Goal: Transaction & Acquisition: Obtain resource

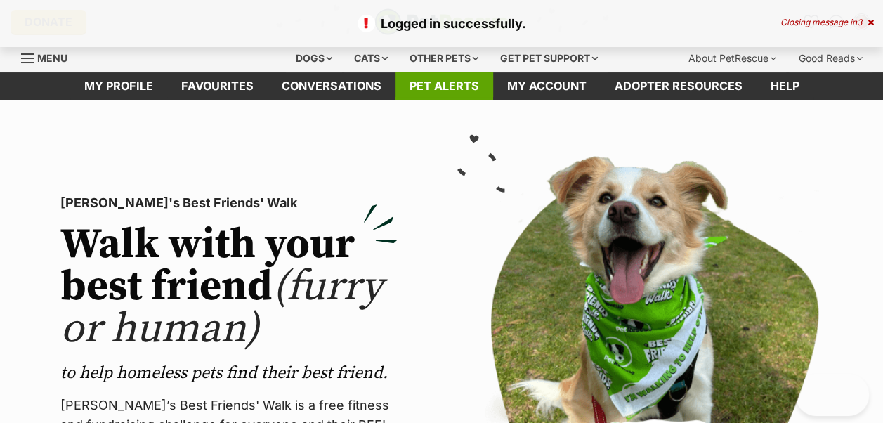
click at [473, 87] on link "Pet alerts" at bounding box center [445, 85] width 98 height 27
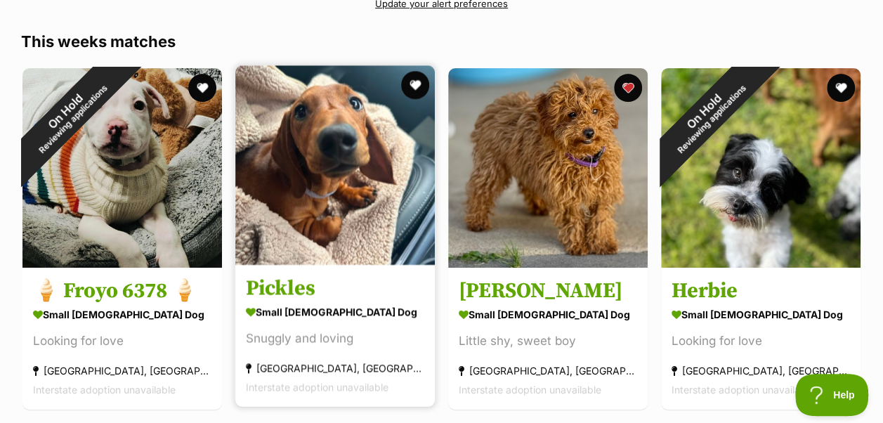
scroll to position [246, 0]
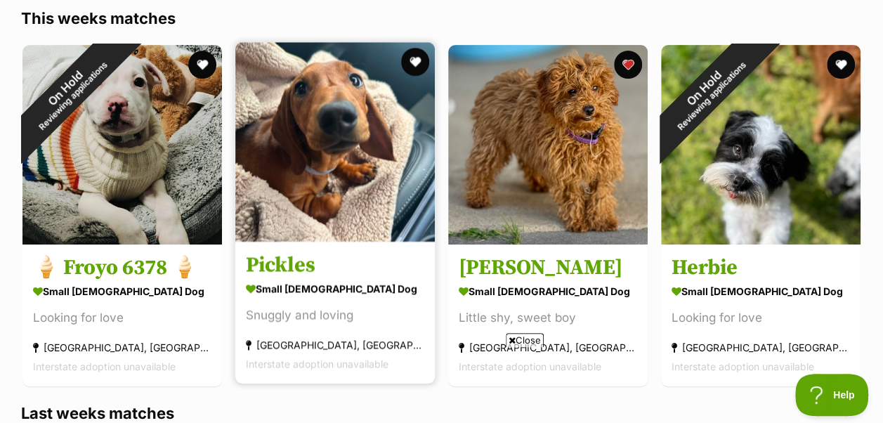
click at [334, 297] on div "small male Dog" at bounding box center [335, 288] width 179 height 20
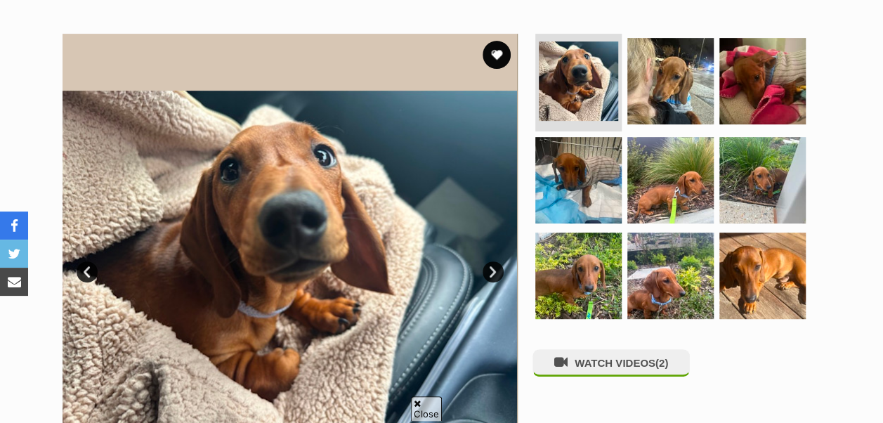
scroll to position [259, 0]
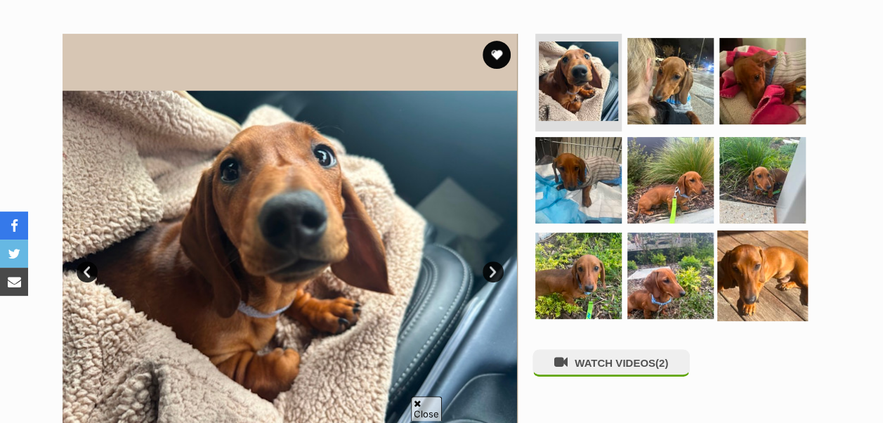
click at [730, 258] on img at bounding box center [763, 276] width 91 height 91
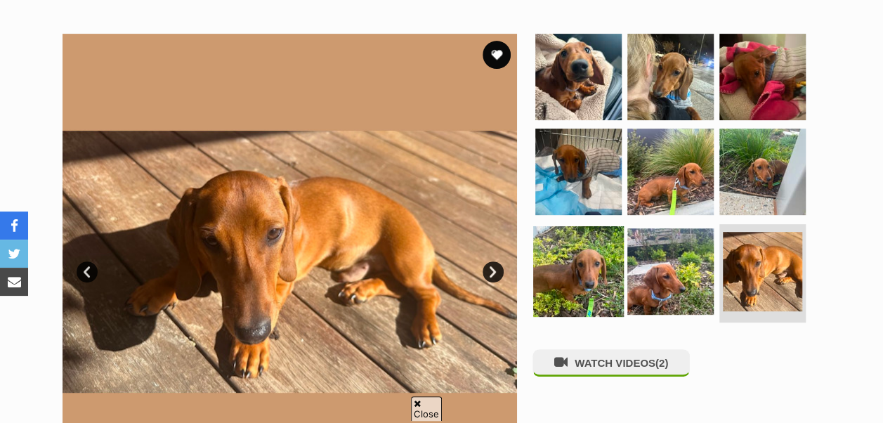
click at [603, 268] on img at bounding box center [578, 271] width 91 height 91
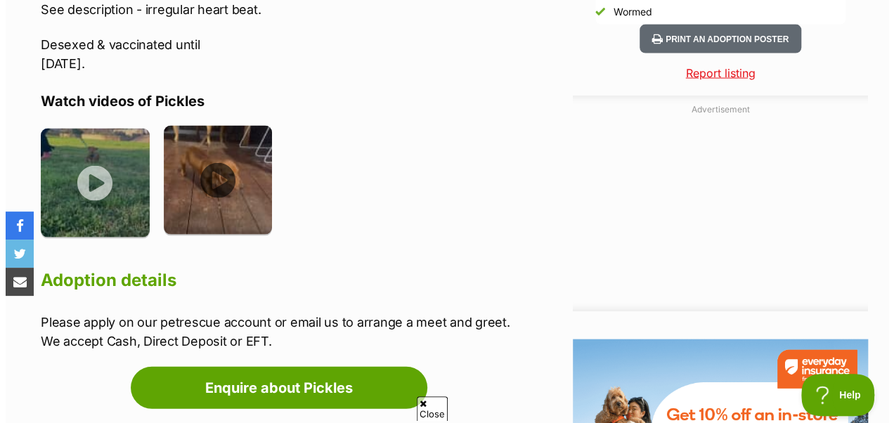
scroll to position [0, 0]
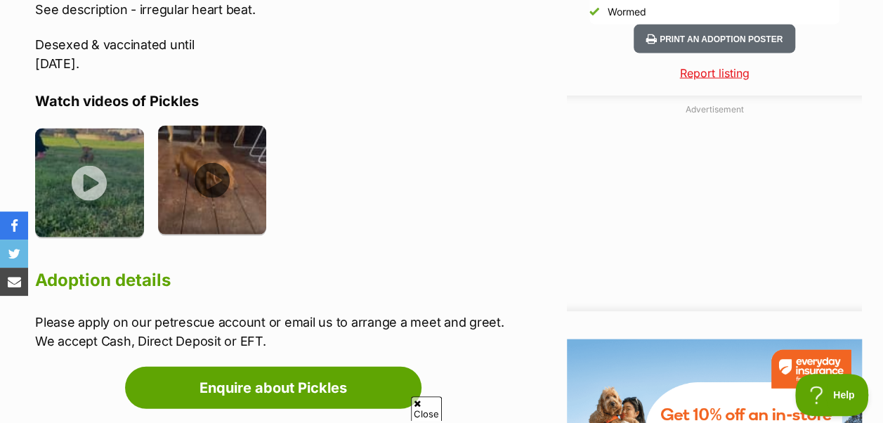
click at [214, 171] on img at bounding box center [212, 180] width 109 height 109
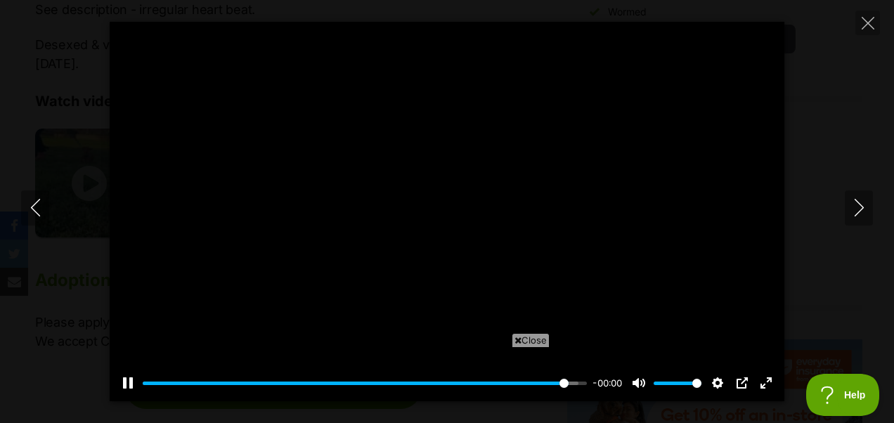
type input "100"
click at [867, 26] on icon "Close" at bounding box center [868, 23] width 13 height 13
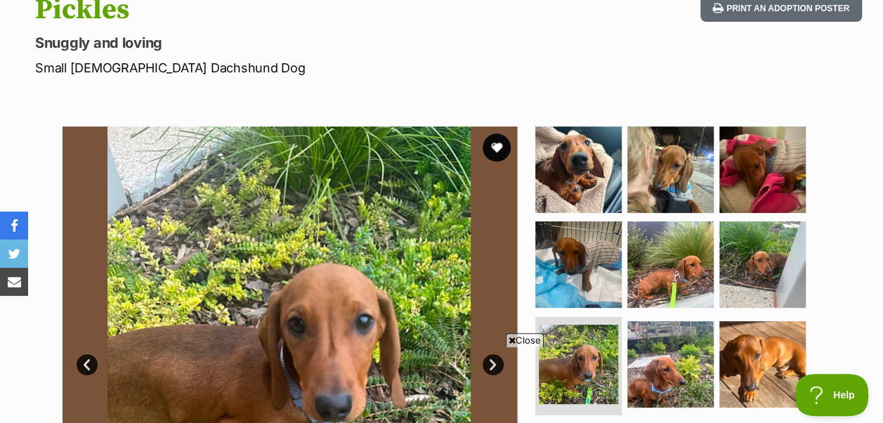
scroll to position [170, 0]
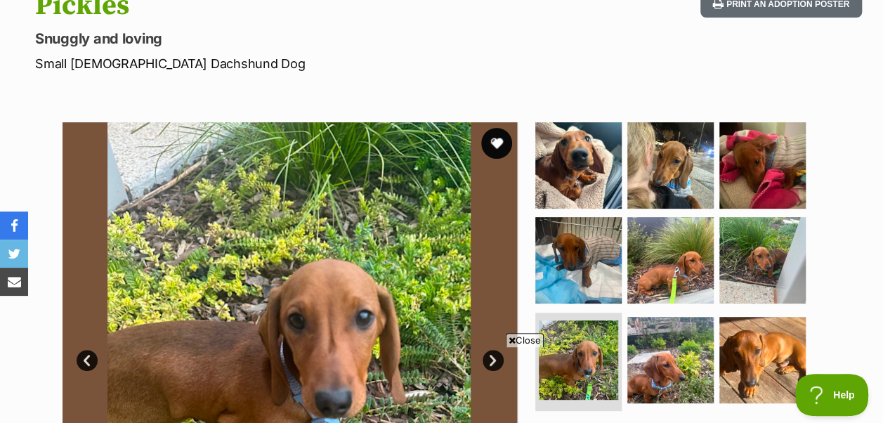
click at [499, 151] on button "favourite" at bounding box center [496, 143] width 31 height 31
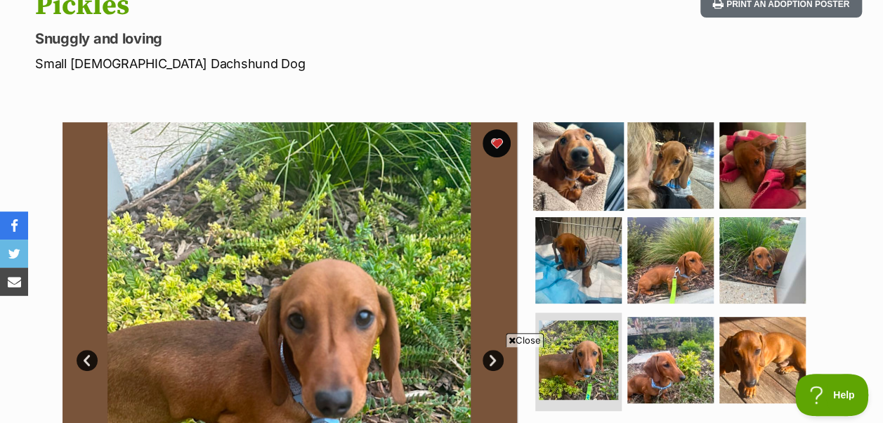
click at [555, 164] on img at bounding box center [578, 164] width 91 height 91
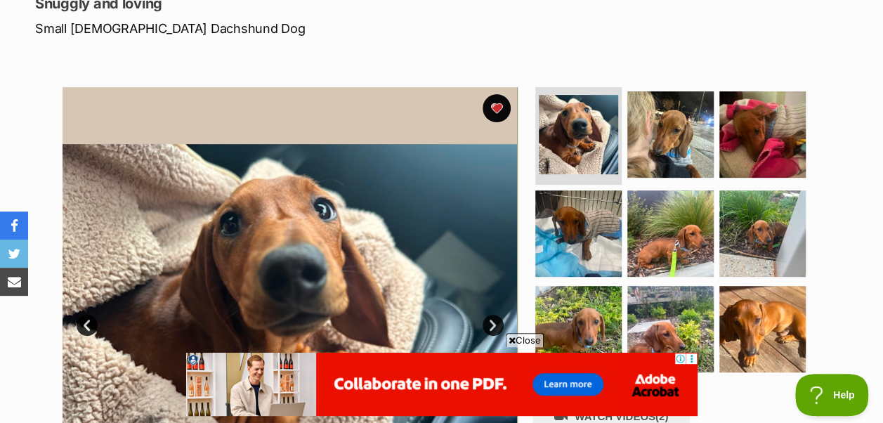
scroll to position [0, 0]
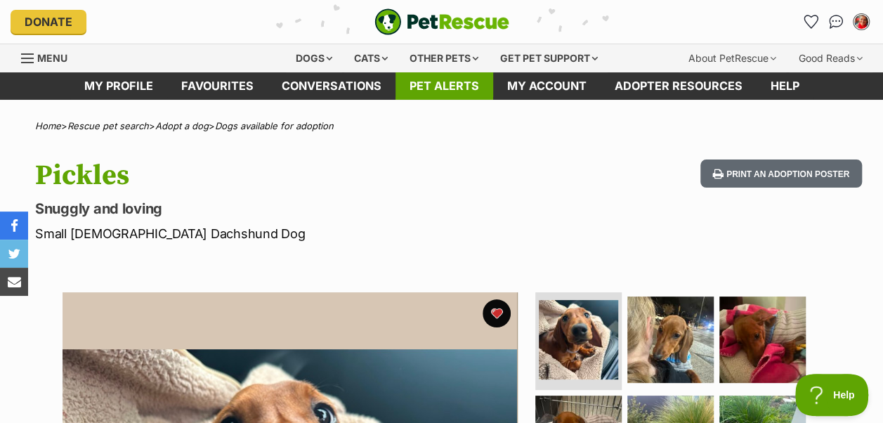
click at [468, 83] on link "Pet alerts" at bounding box center [445, 85] width 98 height 27
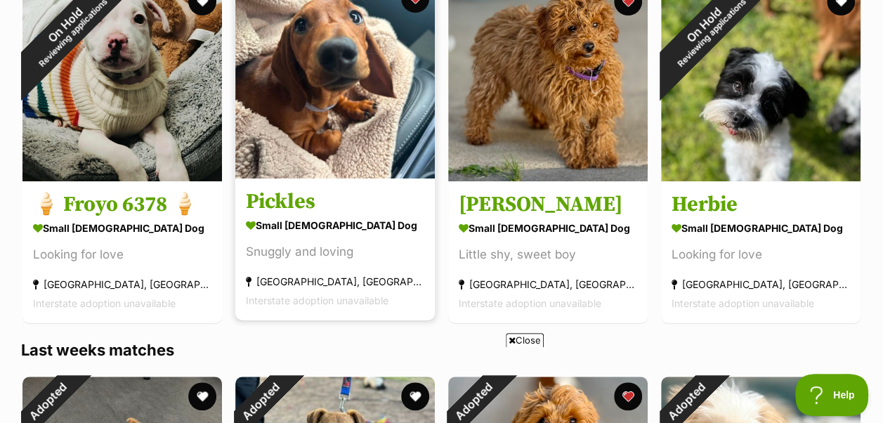
scroll to position [314, 0]
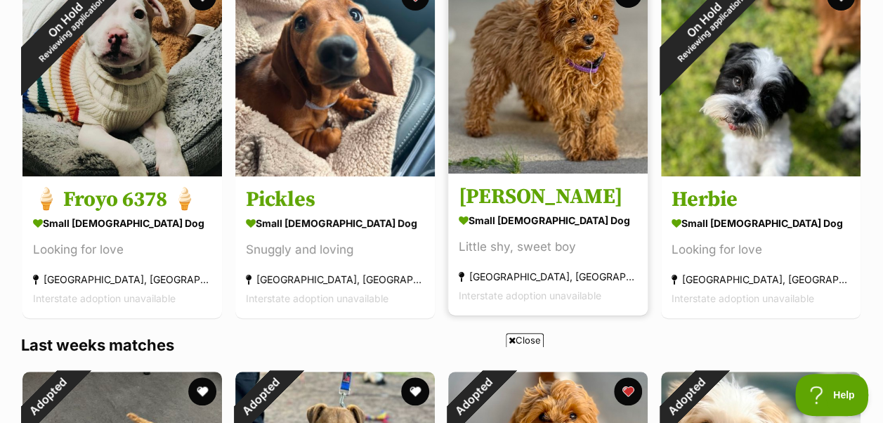
click at [558, 228] on div "small male Dog" at bounding box center [548, 220] width 179 height 20
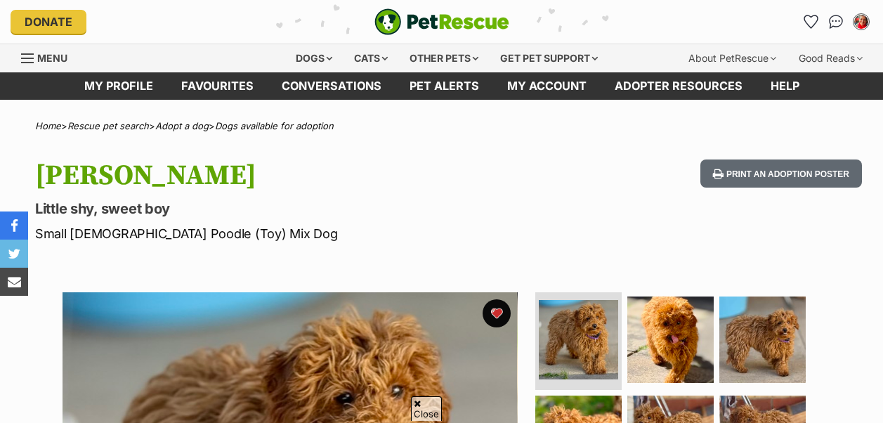
click at [697, 297] on img at bounding box center [671, 340] width 86 height 86
